Goal: Task Accomplishment & Management: Complete application form

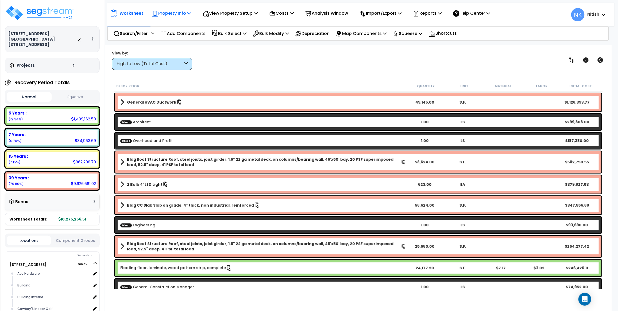
click at [187, 13] on p "Property Info" at bounding box center [171, 13] width 39 height 7
click at [181, 45] on link "Template property" at bounding box center [175, 47] width 53 height 11
click at [171, 18] on div "Property Info" at bounding box center [171, 13] width 39 height 13
click at [174, 48] on link "Template property" at bounding box center [175, 47] width 53 height 11
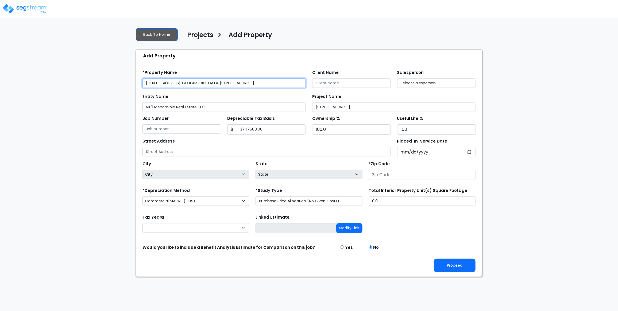
type input "1408"
type input "3,747,600.00"
type input "1408 9th St E & 915 4th Ave E"
type input "54751"
select select "CM(_118"
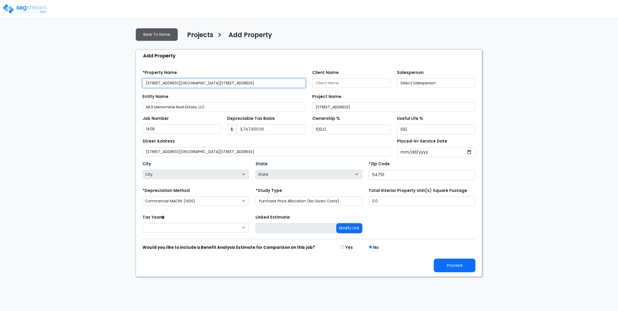
select select "2024"
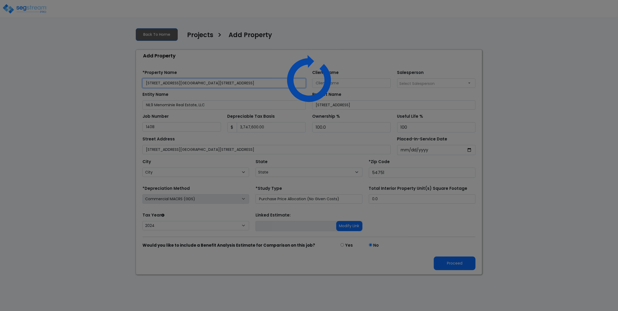
select select "WI"
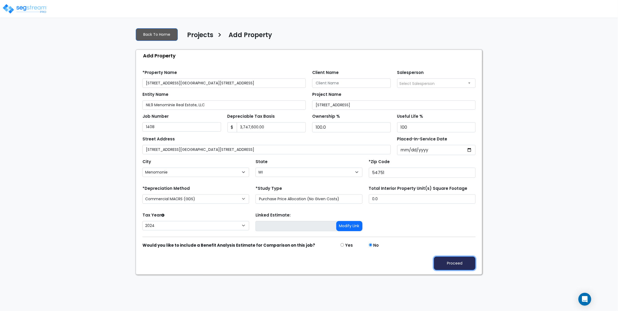
click at [449, 270] on button "Proceed" at bounding box center [455, 264] width 42 height 14
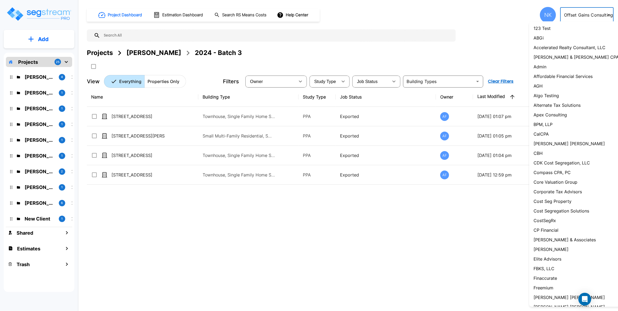
drag, startPoint x: 600, startPoint y: 17, endPoint x: 594, endPoint y: 17, distance: 6.4
click at [600, 17] on body "× Your report is being generated. Be patient! × We're working on your Modificat…" at bounding box center [309, 155] width 618 height 311
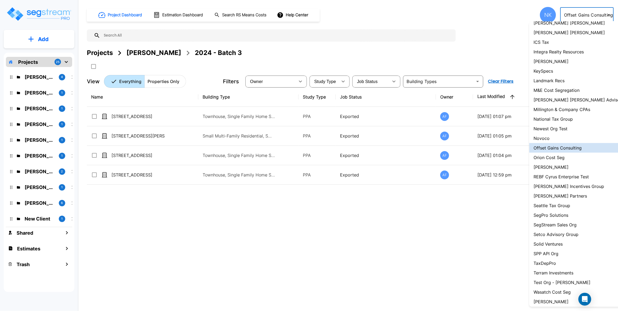
click at [559, 93] on p "M&E Cost Segregation" at bounding box center [556, 90] width 46 height 6
type input "131"
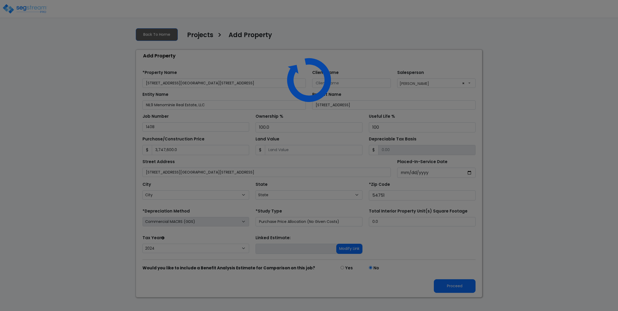
select select "2024"
select select "WI"
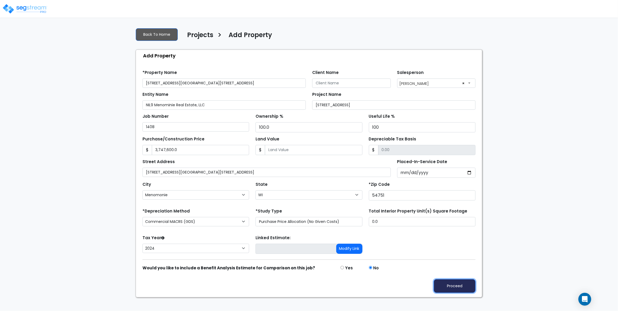
click at [464, 293] on button "Proceed" at bounding box center [455, 286] width 42 height 14
type input "3747600"
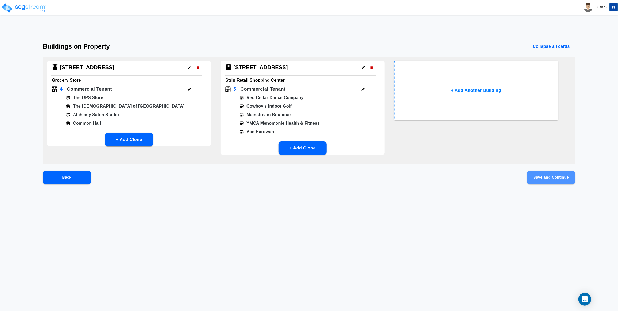
click at [537, 175] on button "Save and Continue" at bounding box center [551, 177] width 48 height 13
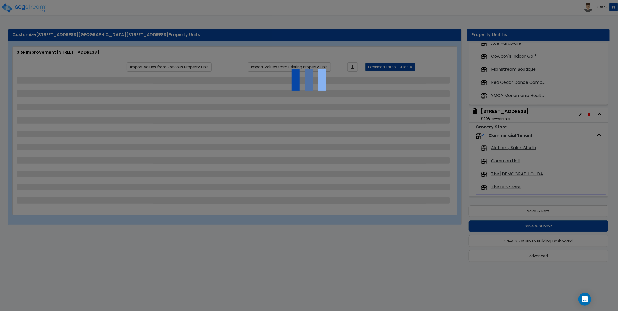
scroll to position [99, 0]
select select "2"
select select "1"
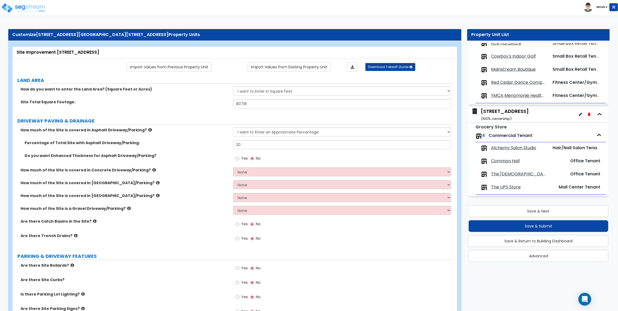
scroll to position [2, 0]
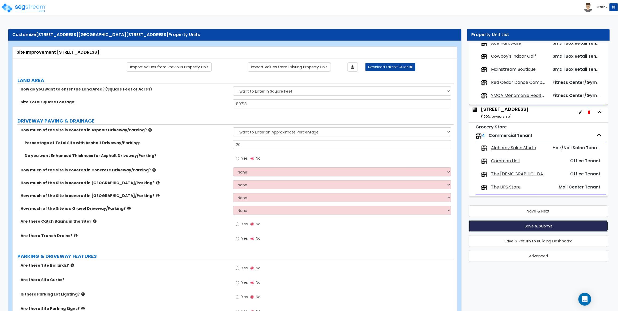
click at [522, 226] on button "Save & Submit" at bounding box center [538, 226] width 140 height 12
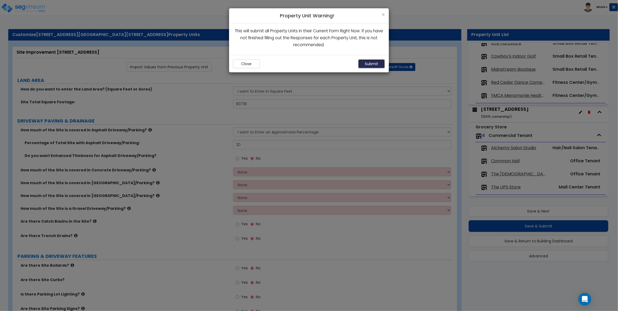
click at [377, 64] on button "Submit" at bounding box center [371, 63] width 27 height 9
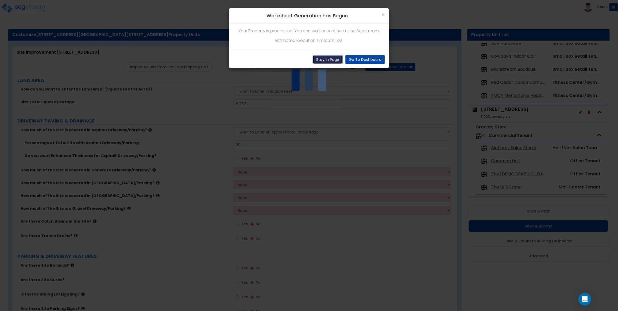
click at [319, 60] on button "Stay In Page" at bounding box center [328, 59] width 30 height 9
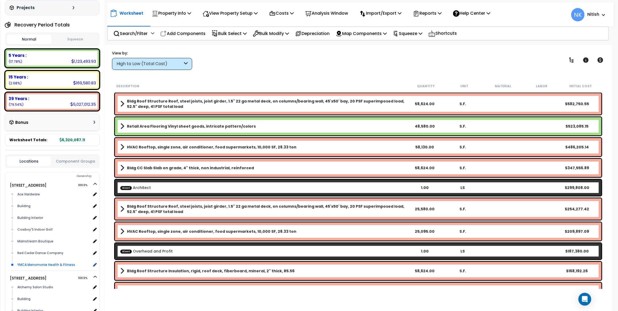
scroll to position [50, 0]
